Goal: Find specific page/section: Find specific page/section

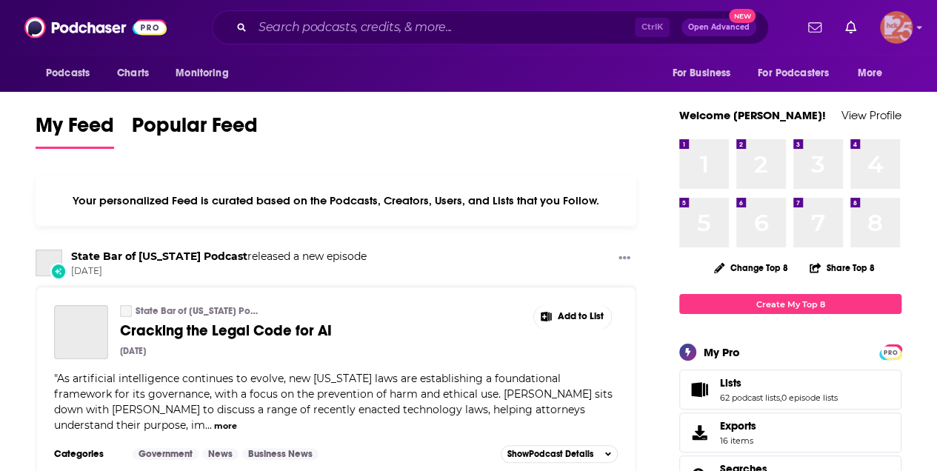
click at [892, 24] on img "Logged in as kerrifulks" at bounding box center [896, 27] width 33 height 33
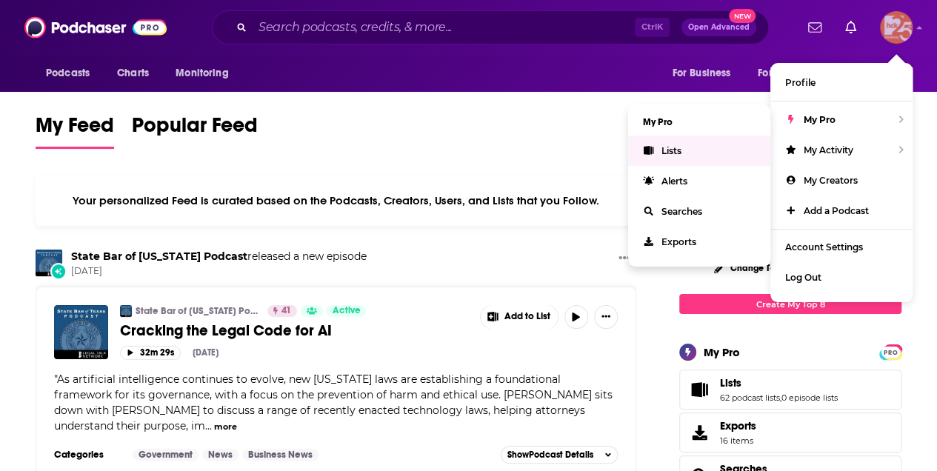
click at [679, 154] on span "Lists" at bounding box center [671, 150] width 20 height 11
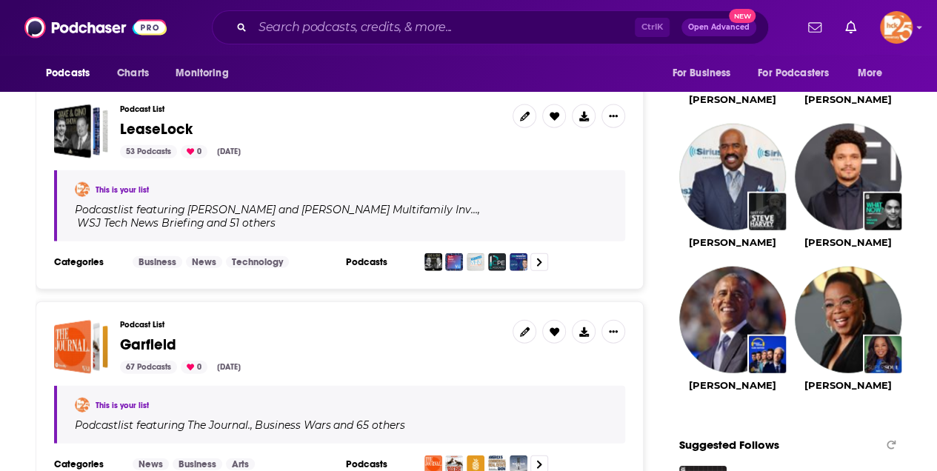
scroll to position [1778, 0]
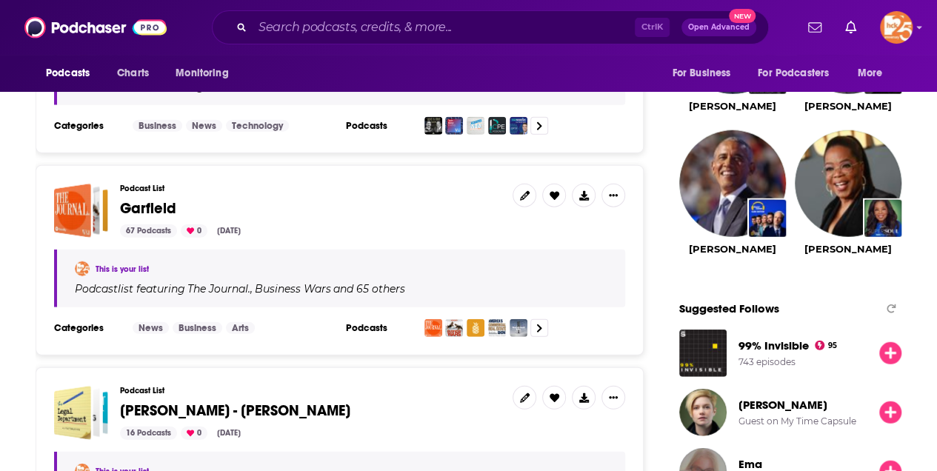
click at [166, 199] on span "Garfield" at bounding box center [148, 208] width 56 height 19
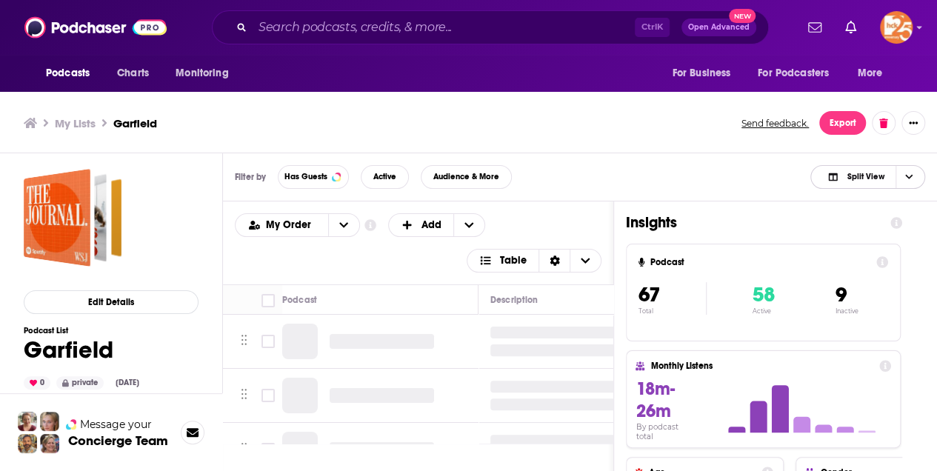
click at [885, 176] on span "Split View" at bounding box center [855, 177] width 81 height 21
